Goal: Information Seeking & Learning: Learn about a topic

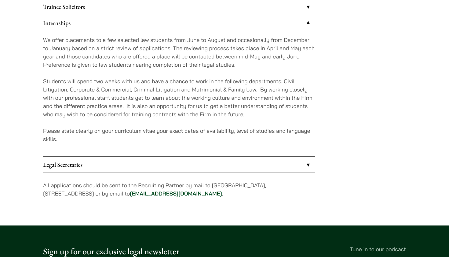
scroll to position [570, 0]
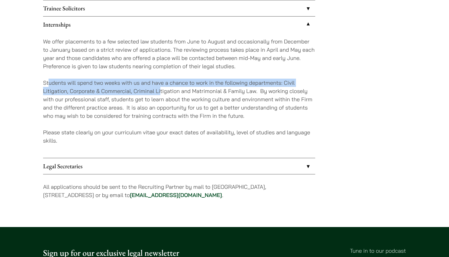
drag, startPoint x: 49, startPoint y: 83, endPoint x: 161, endPoint y: 90, distance: 112.6
click at [161, 90] on p "Students will spend two weeks with us and have a chance to work in the followin…" at bounding box center [179, 98] width 272 height 41
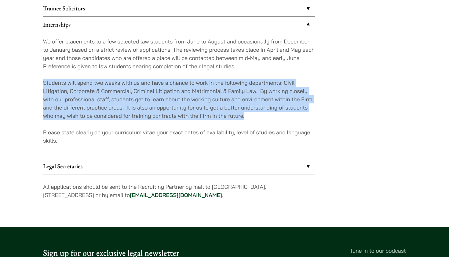
drag, startPoint x: 250, startPoint y: 119, endPoint x: 42, endPoint y: 75, distance: 212.1
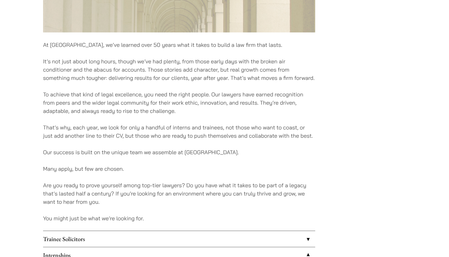
scroll to position [338, 0]
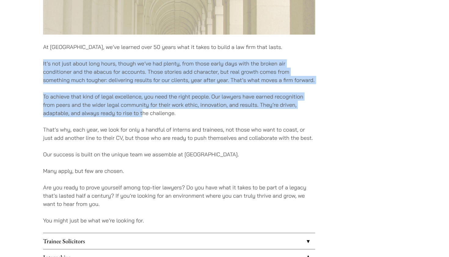
drag, startPoint x: 40, startPoint y: 60, endPoint x: 143, endPoint y: 114, distance: 115.8
click at [143, 114] on div "Careers At [GEOGRAPHIC_DATA], we’ve learned over 50 years what it takes to buil…" at bounding box center [224, 83] width 385 height 711
click at [143, 114] on p "To achieve that kind of legal excellence, you need the right people. Our lawyer…" at bounding box center [179, 104] width 272 height 25
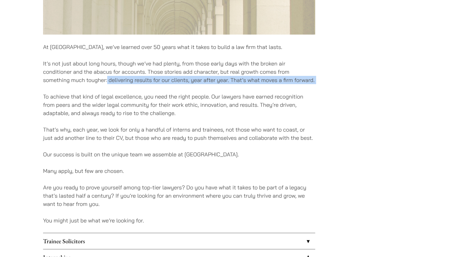
drag, startPoint x: 108, startPoint y: 78, endPoint x: 224, endPoint y: 90, distance: 117.3
click at [224, 90] on div "At [GEOGRAPHIC_DATA], we’ve learned over 50 years what it takes to build a law …" at bounding box center [179, 100] width 272 height 677
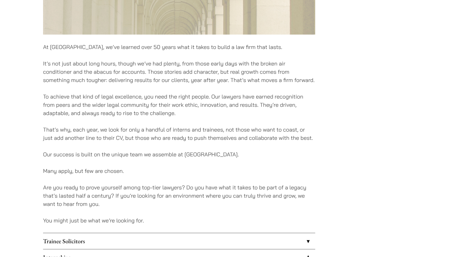
click at [224, 90] on div "At [GEOGRAPHIC_DATA], we’ve learned over 50 years what it takes to build a law …" at bounding box center [179, 100] width 272 height 677
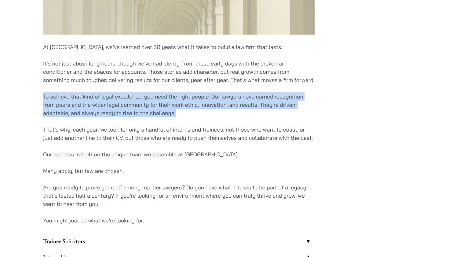
drag, startPoint x: 34, startPoint y: 95, endPoint x: 188, endPoint y: 111, distance: 155.0
click at [188, 111] on div "Careers At [GEOGRAPHIC_DATA], we’ve learned over 50 years what it takes to buil…" at bounding box center [224, 83] width 385 height 711
click at [188, 111] on p "To achieve that kind of legal excellence, you need the right people. Our lawyer…" at bounding box center [179, 104] width 272 height 25
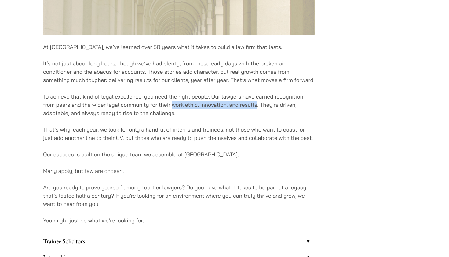
drag, startPoint x: 171, startPoint y: 104, endPoint x: 257, endPoint y: 102, distance: 85.5
click at [257, 102] on p "To achieve that kind of legal excellence, you need the right people. Our lawyer…" at bounding box center [179, 104] width 272 height 25
drag, startPoint x: 171, startPoint y: 104, endPoint x: 256, endPoint y: 104, distance: 84.9
click at [256, 104] on p "To achieve that kind of legal excellence, you need the right people. Our lawyer…" at bounding box center [179, 104] width 272 height 25
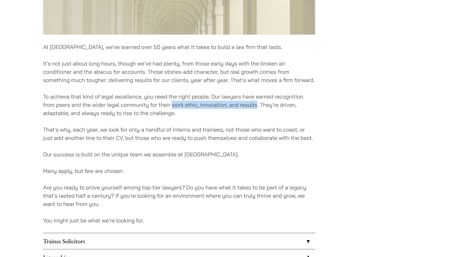
click at [256, 104] on p "To achieve that kind of legal excellence, you need the right people. Our lawyer…" at bounding box center [179, 104] width 272 height 25
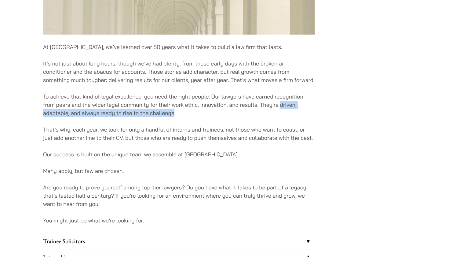
drag, startPoint x: 281, startPoint y: 105, endPoint x: 174, endPoint y: 111, distance: 107.7
click at [174, 111] on p "To achieve that kind of legal excellence, you need the right people. Our lawyer…" at bounding box center [179, 104] width 272 height 25
copy p "driven, adaptable, and always ready to rise to the challenge"
